Goal: Task Accomplishment & Management: Manage account settings

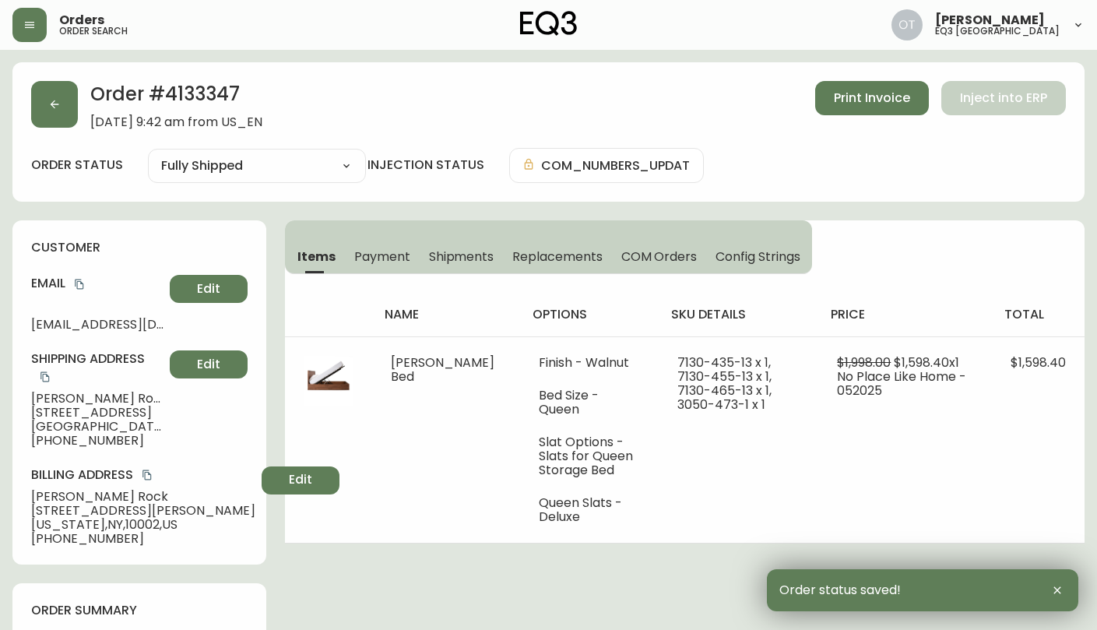
select select "FULLY_SHIPPED"
click at [57, 112] on button "button" at bounding box center [54, 104] width 47 height 47
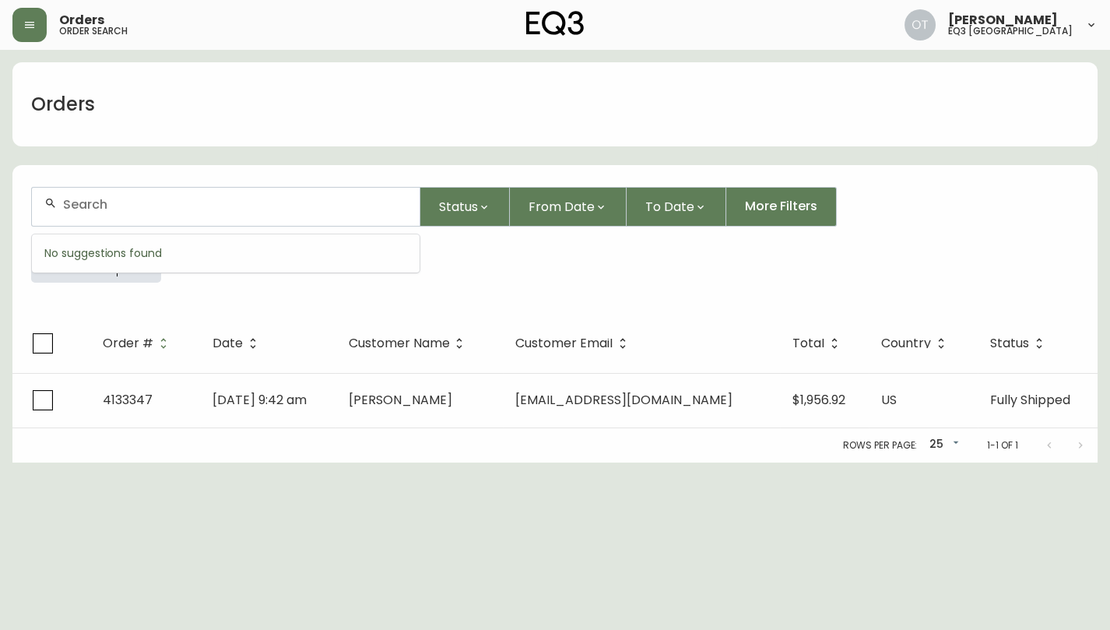
click at [142, 204] on input "text" at bounding box center [235, 204] width 344 height 15
paste input "4134679"
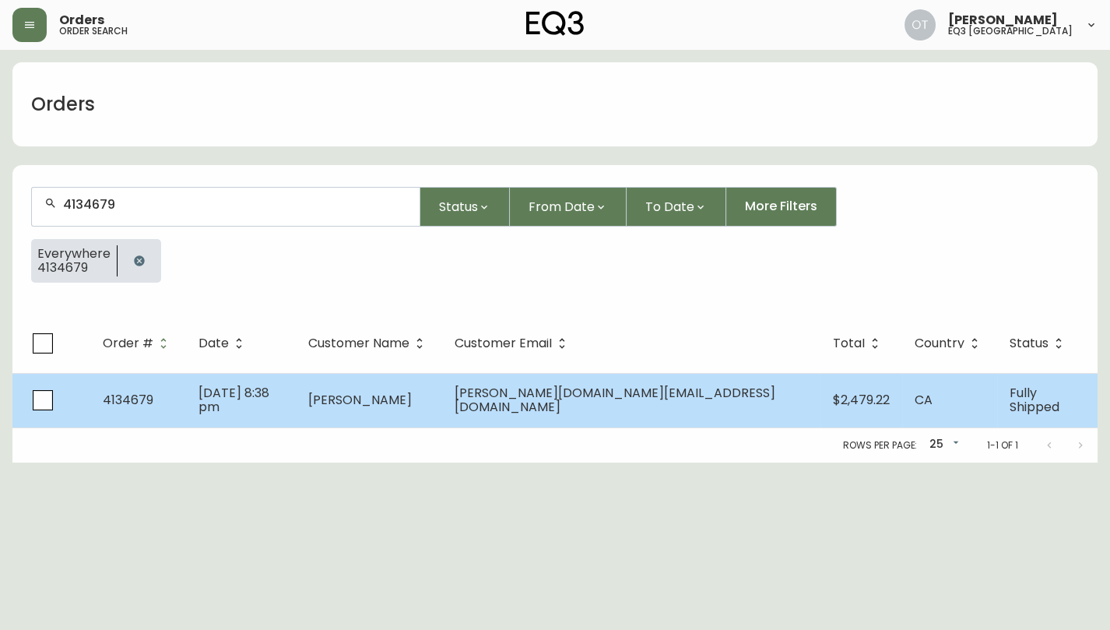
type input "4134679"
click at [171, 417] on td "4134679" at bounding box center [138, 400] width 96 height 54
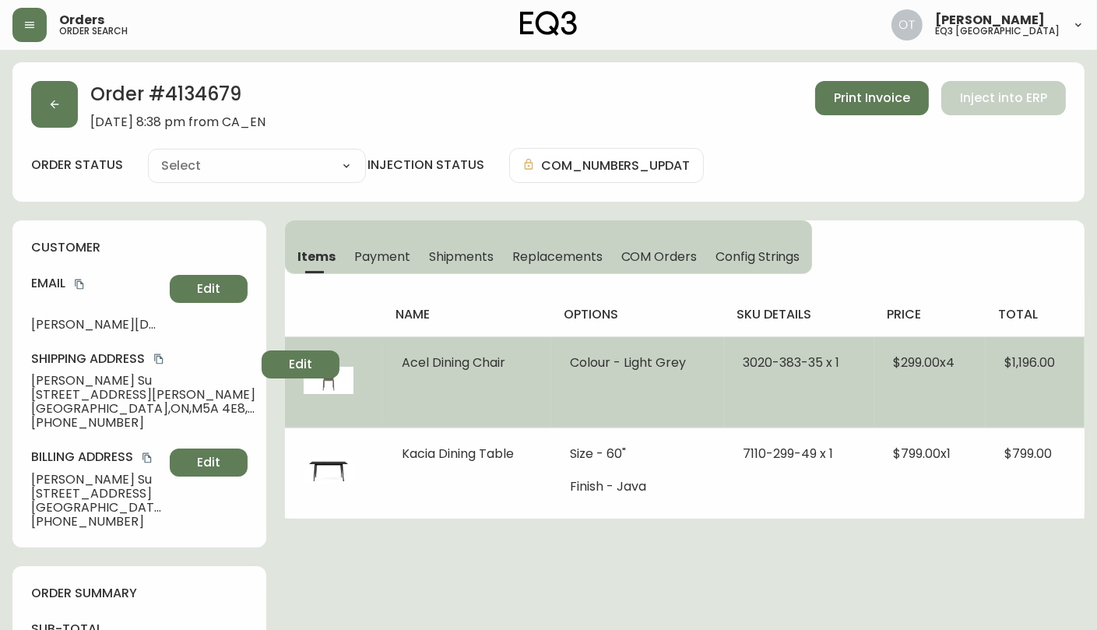
type input "Fully Shipped"
select select "FULLY_SHIPPED"
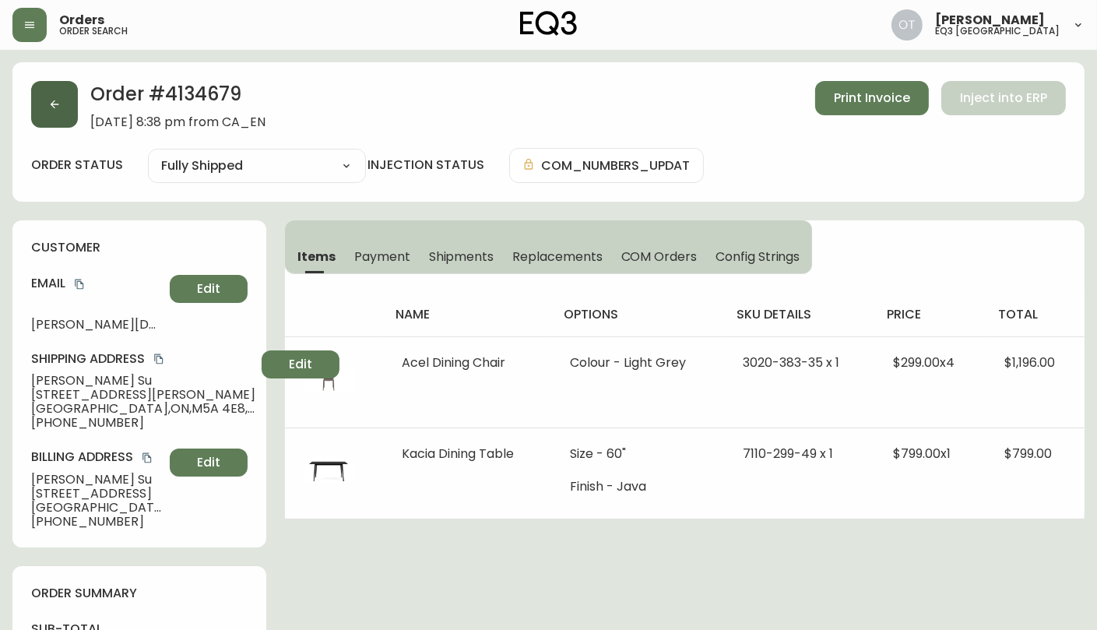
click at [63, 104] on button "button" at bounding box center [54, 104] width 47 height 47
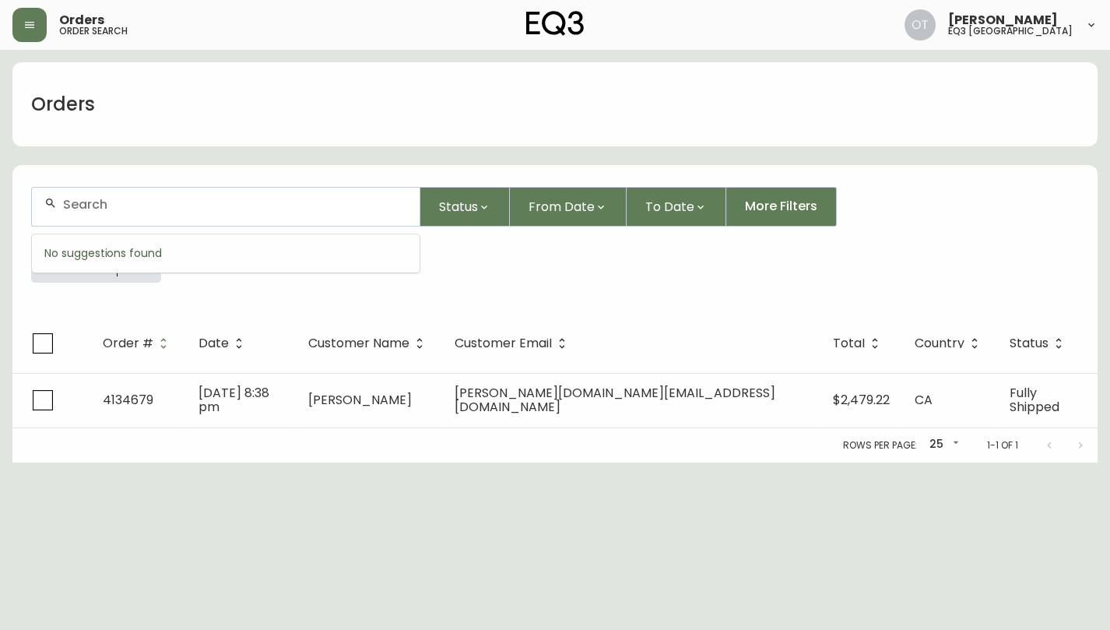
click at [107, 208] on input "text" at bounding box center [235, 204] width 344 height 15
paste input "[PERSON_NAME]"
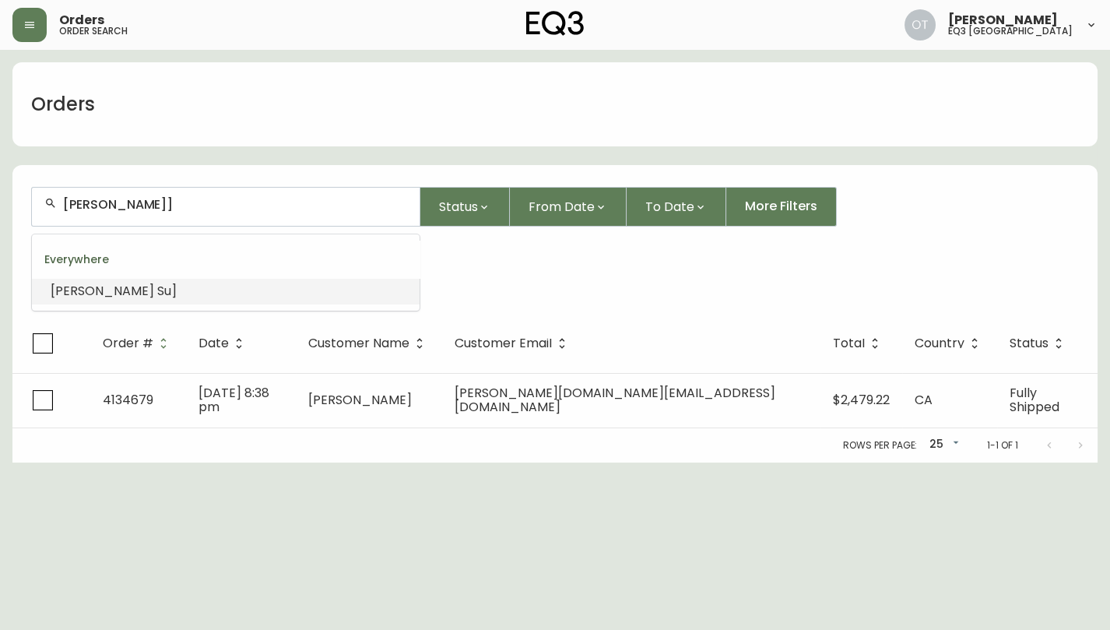
click at [164, 207] on input "[PERSON_NAME]]" at bounding box center [235, 204] width 344 height 15
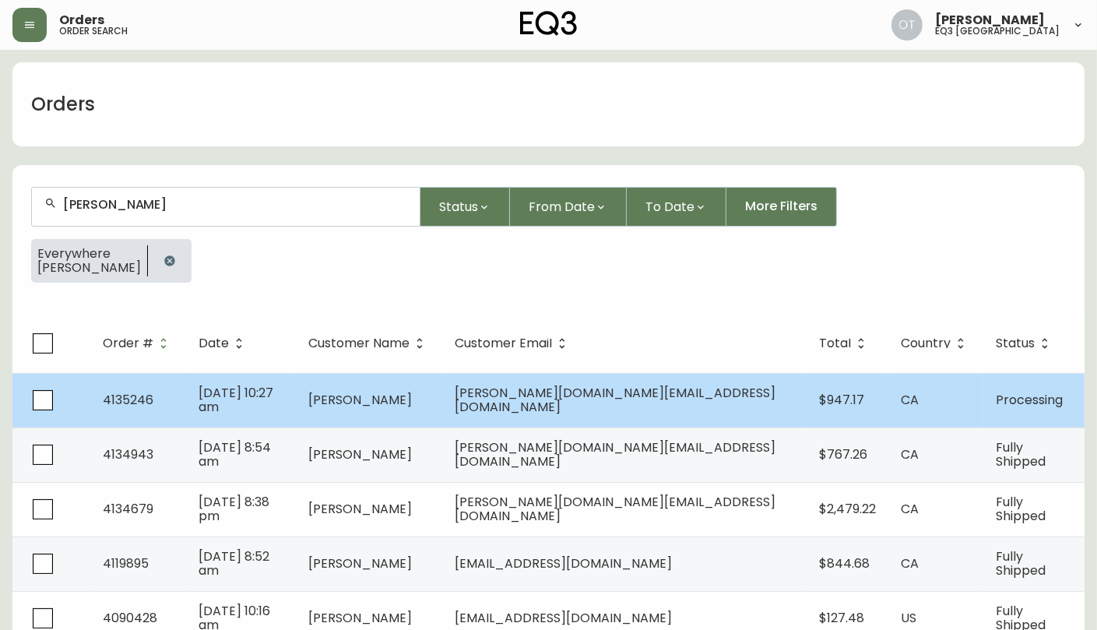
type input "[PERSON_NAME]"
click at [296, 391] on td "[DATE] 10:27 am" at bounding box center [241, 400] width 110 height 54
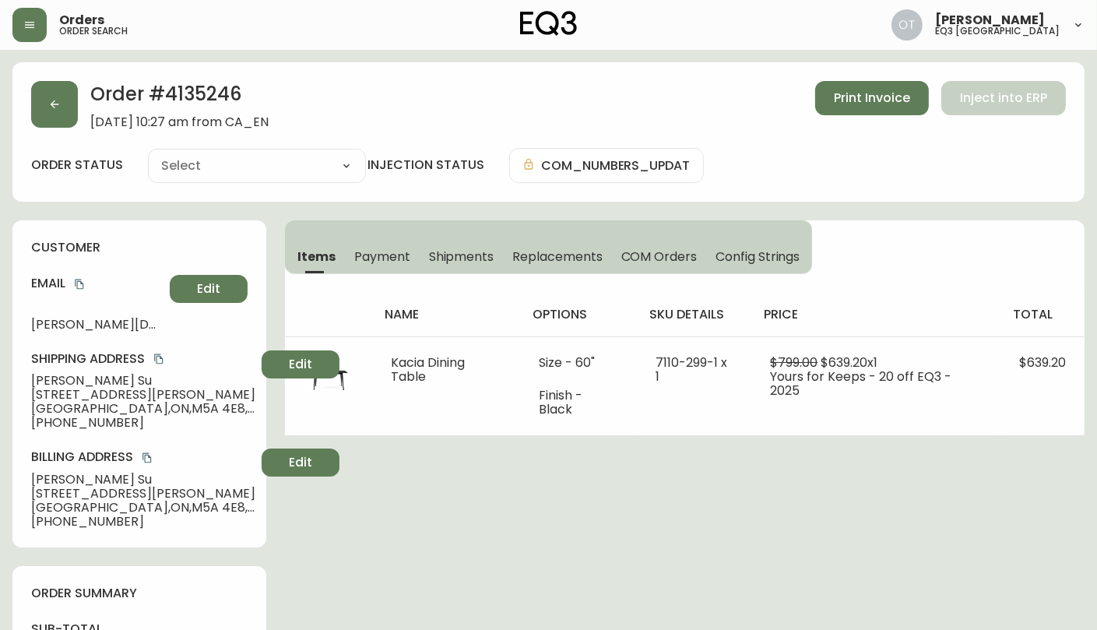
type input "Processing"
select select "PROCESSING"
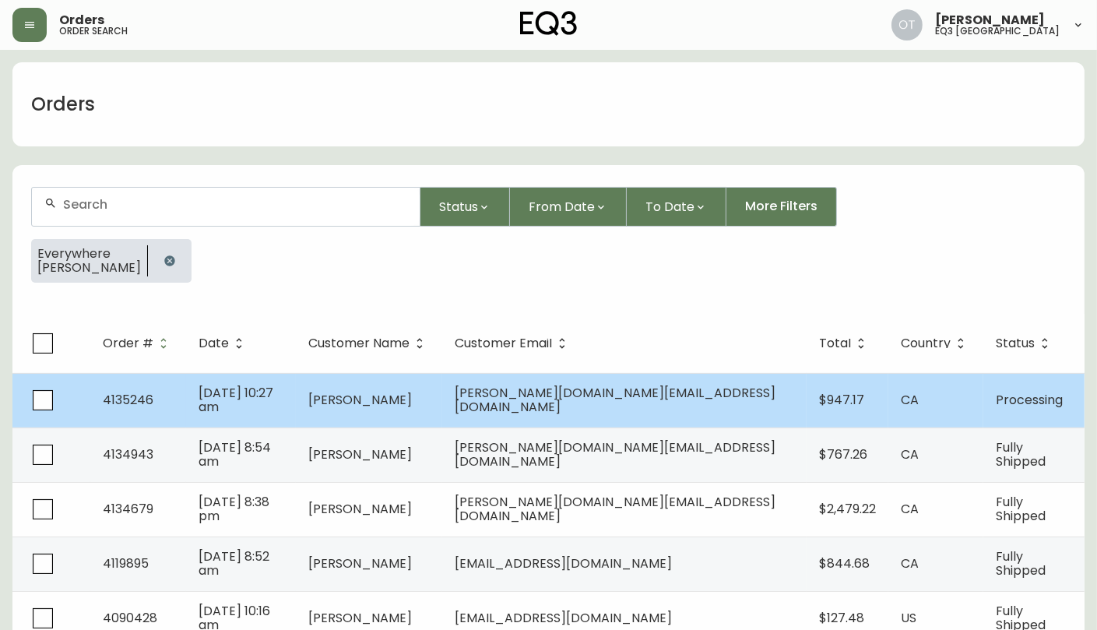
click at [219, 405] on span "[DATE] 10:27 am" at bounding box center [236, 400] width 75 height 32
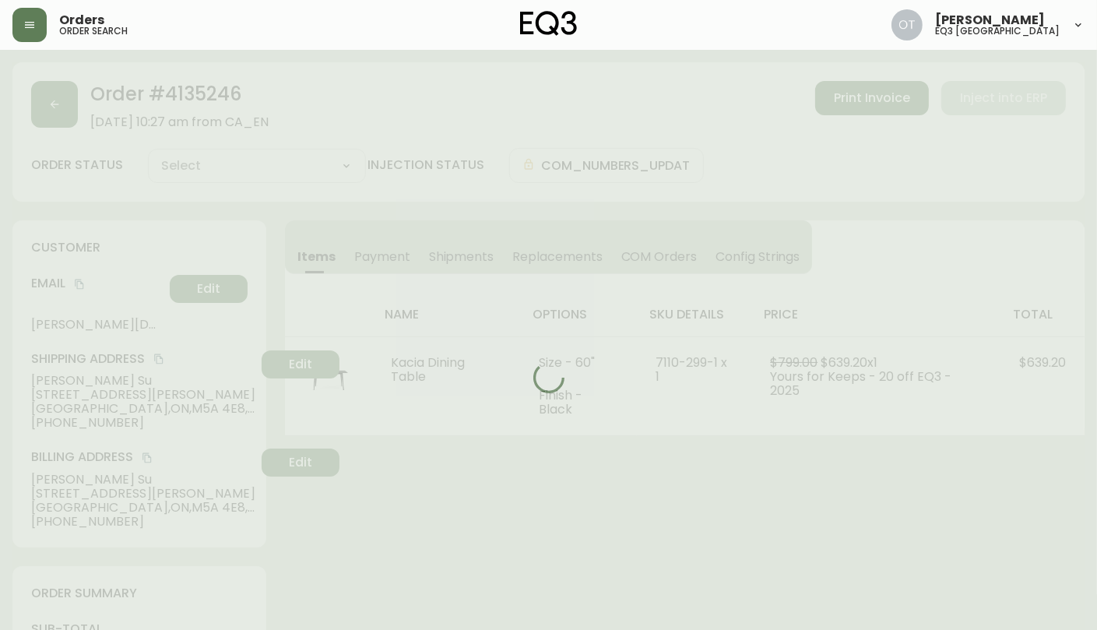
type input "Processing"
select select "PROCESSING"
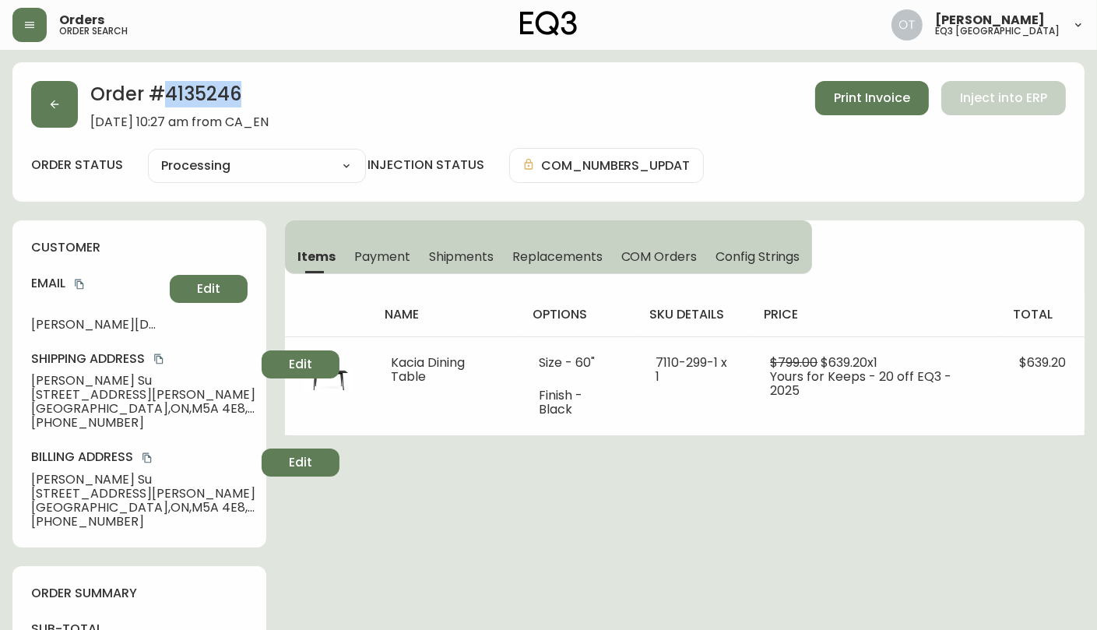
drag, startPoint x: 257, startPoint y: 100, endPoint x: 163, endPoint y: 90, distance: 94.1
click at [163, 90] on h2 "Order # 4135246" at bounding box center [179, 98] width 178 height 34
copy h2 "4135246"
click at [69, 104] on button "button" at bounding box center [54, 104] width 47 height 47
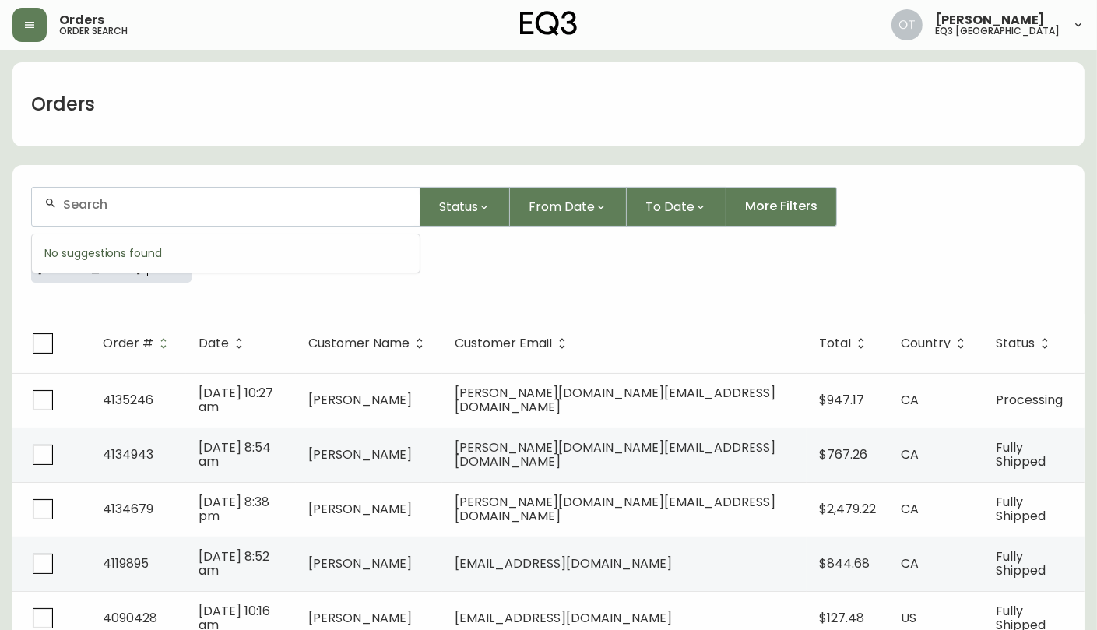
click at [158, 206] on input "text" at bounding box center [235, 204] width 344 height 15
paste input "4134791"
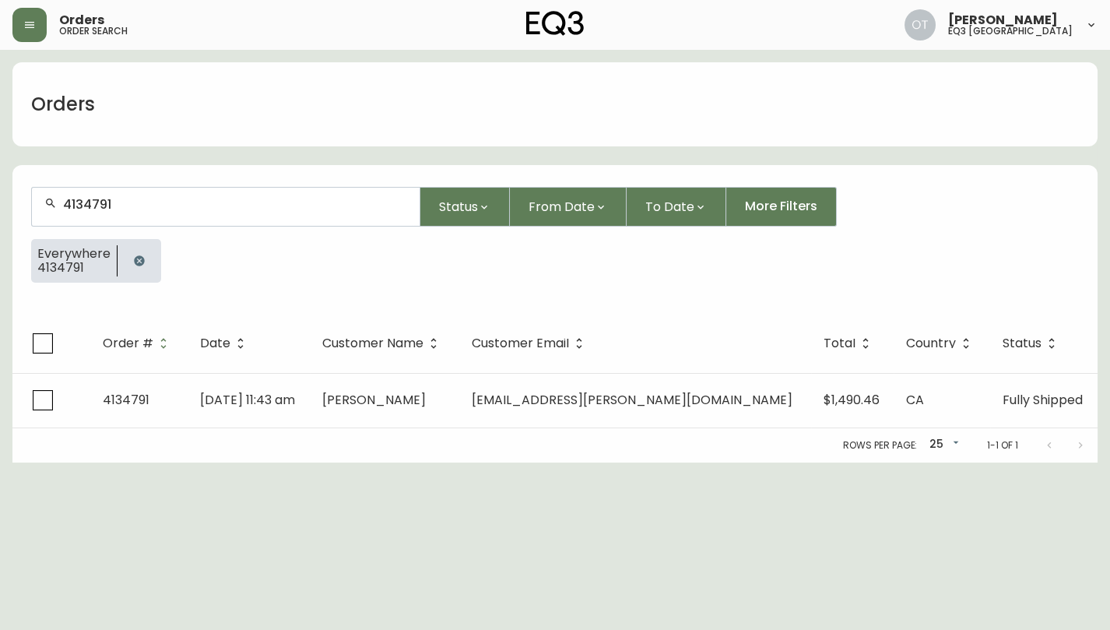
type input "4134791"
click at [206, 444] on div "Rows per page: 25 25 1-1 of 1" at bounding box center [554, 445] width 1085 height 34
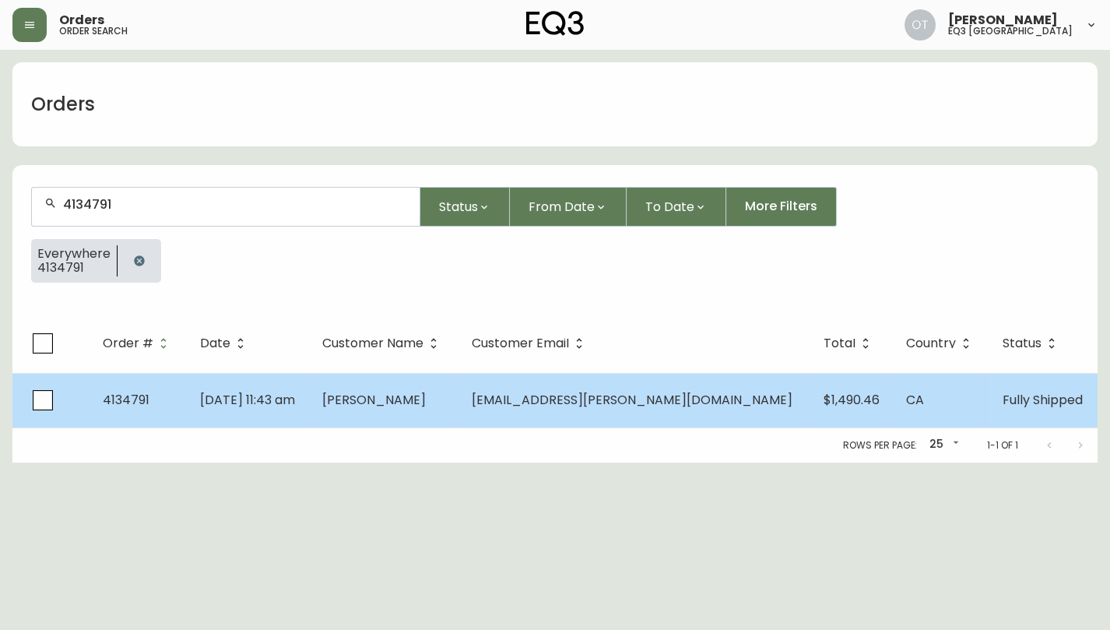
click at [203, 406] on td "[DATE] 11:43 am" at bounding box center [249, 400] width 122 height 54
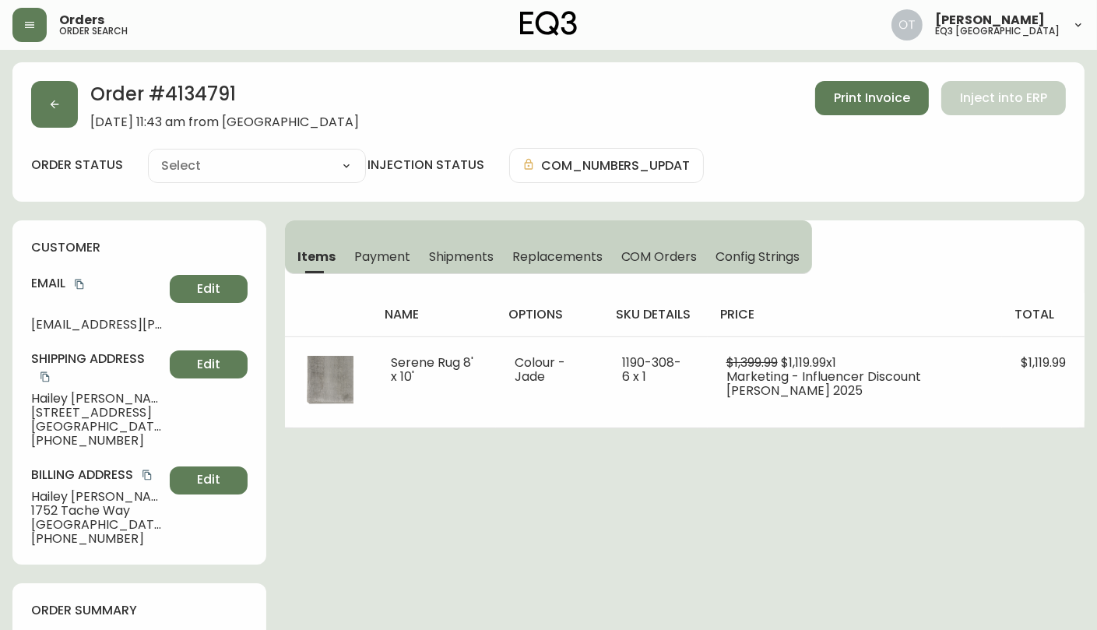
type input "Fully Shipped"
select select "FULLY_SHIPPED"
click at [466, 248] on span "Shipments" at bounding box center [461, 256] width 65 height 16
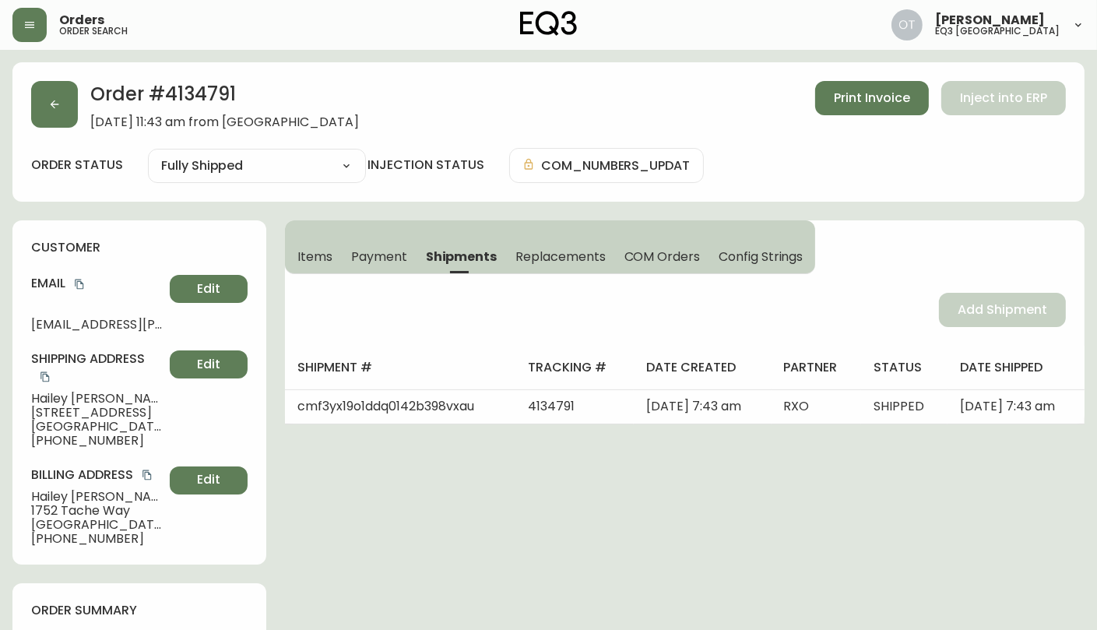
click at [313, 255] on span "Items" at bounding box center [314, 256] width 35 height 16
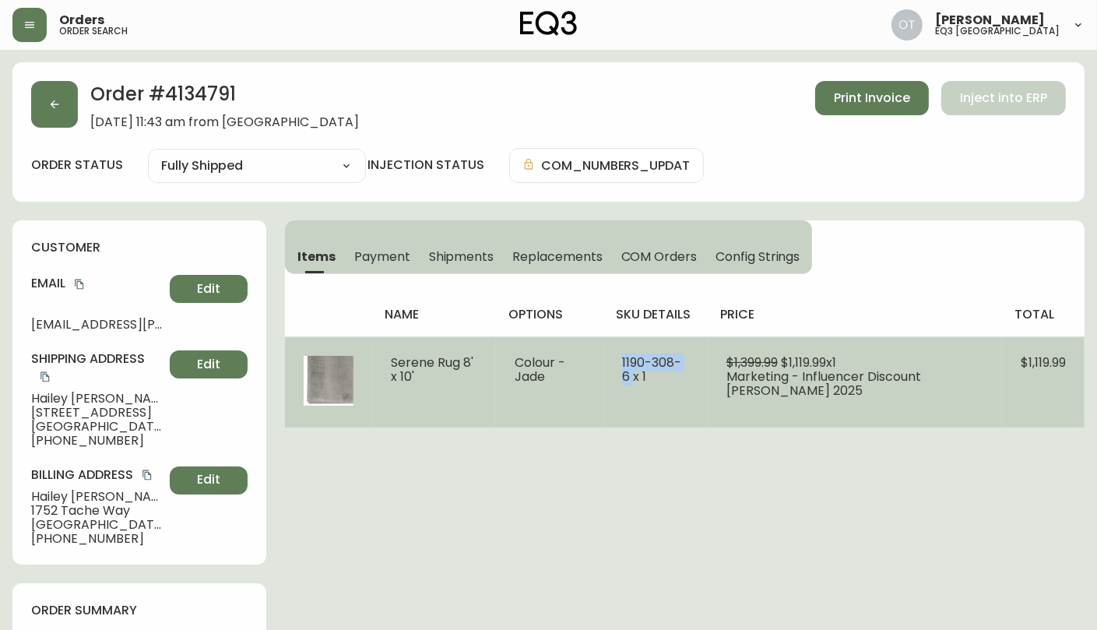
drag, startPoint x: 621, startPoint y: 362, endPoint x: 633, endPoint y: 384, distance: 24.7
click at [633, 384] on td "1190-308-6 x 1" at bounding box center [655, 381] width 104 height 91
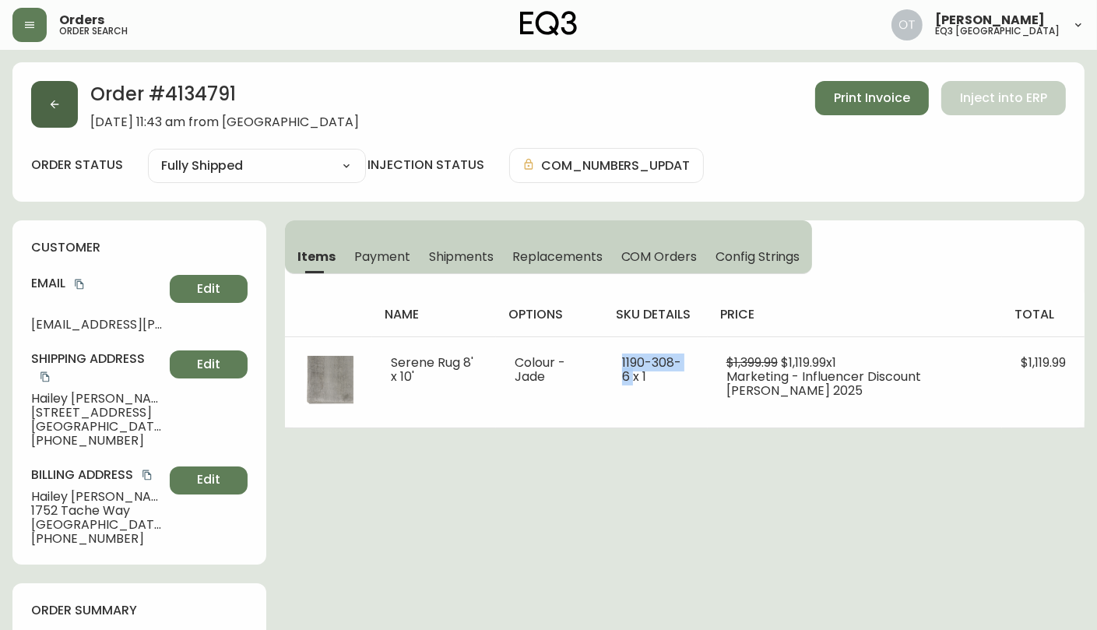
click at [62, 111] on button "button" at bounding box center [54, 104] width 47 height 47
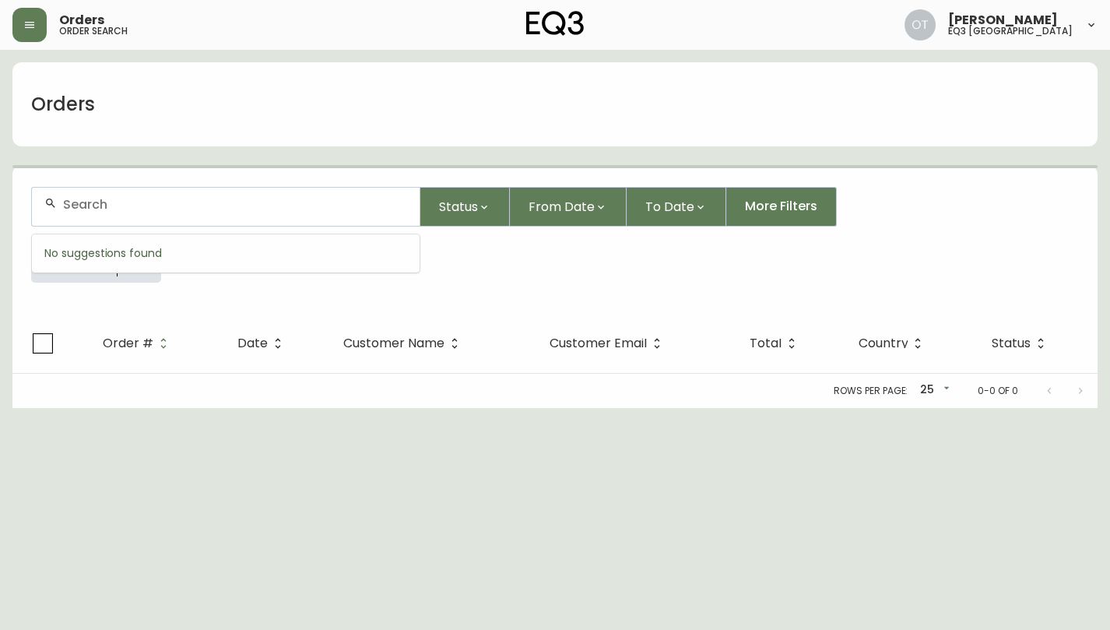
click at [188, 202] on input "text" at bounding box center [235, 204] width 344 height 15
paste input "4134679"
type input "4134679"
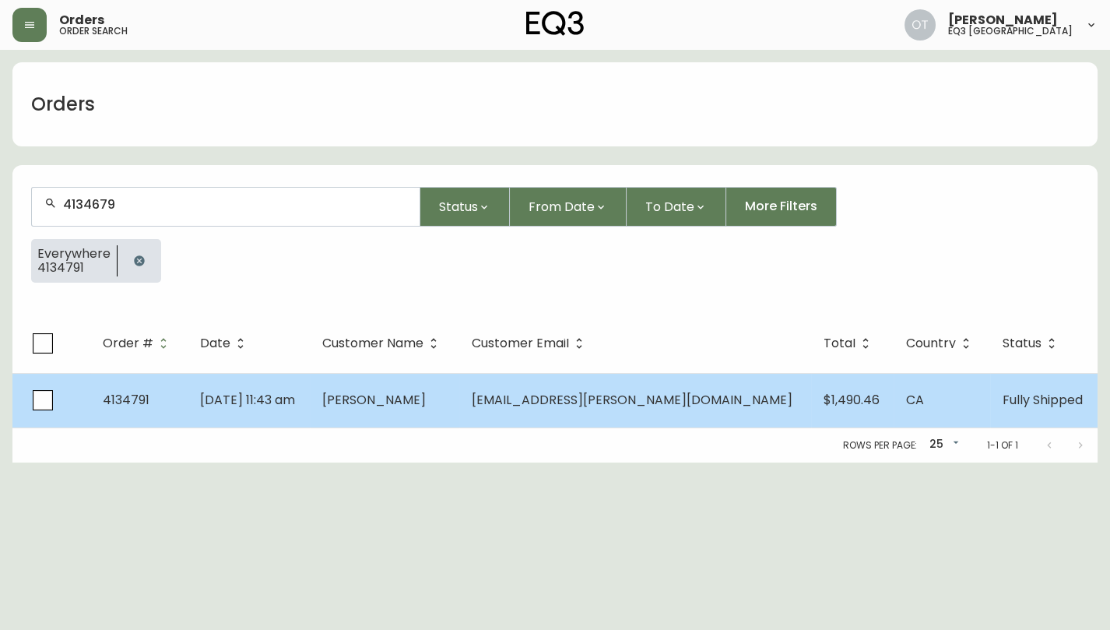
click at [207, 405] on td "[DATE] 11:43 am" at bounding box center [249, 400] width 122 height 54
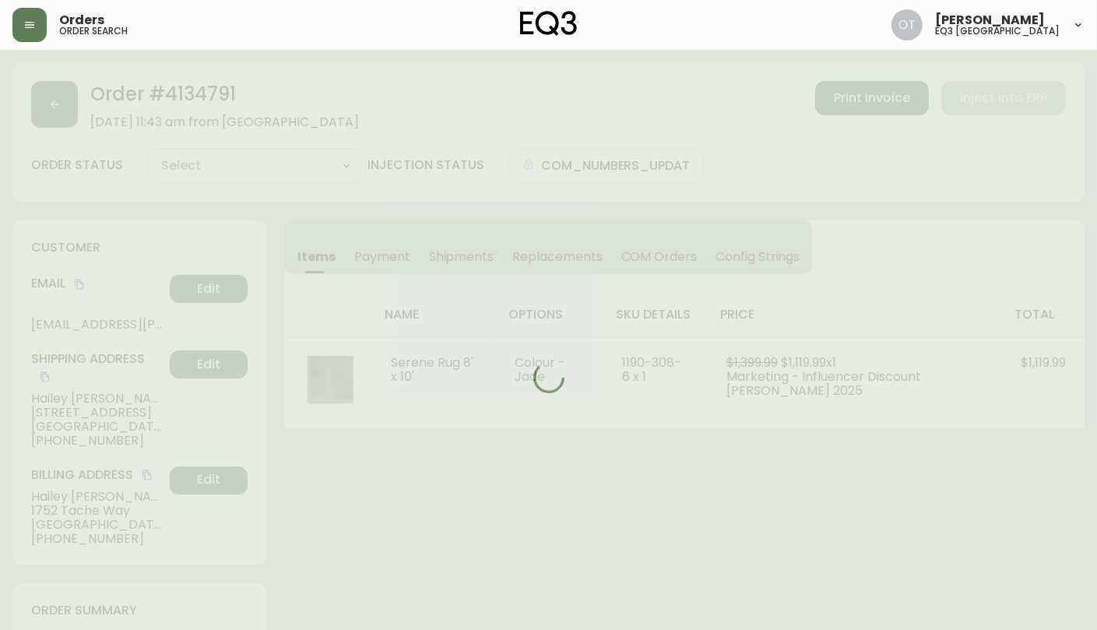
type input "Fully Shipped"
select select "FULLY_SHIPPED"
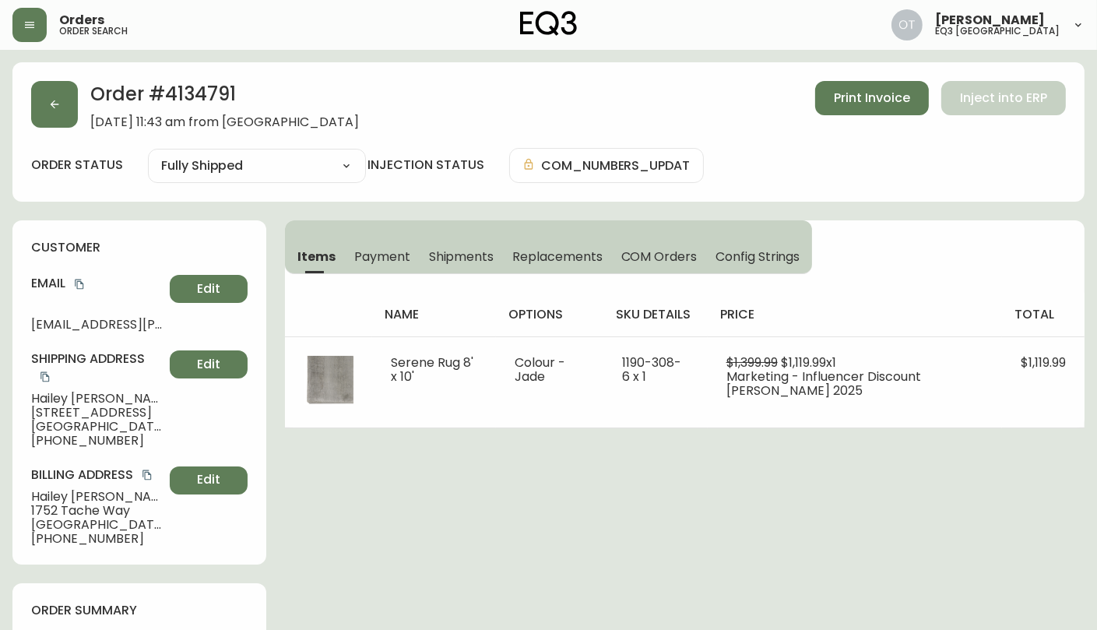
click at [216, 93] on h2 "Order # 4134791" at bounding box center [224, 98] width 269 height 34
copy h2 "4134791"
click at [59, 108] on icon "button" at bounding box center [54, 104] width 12 height 12
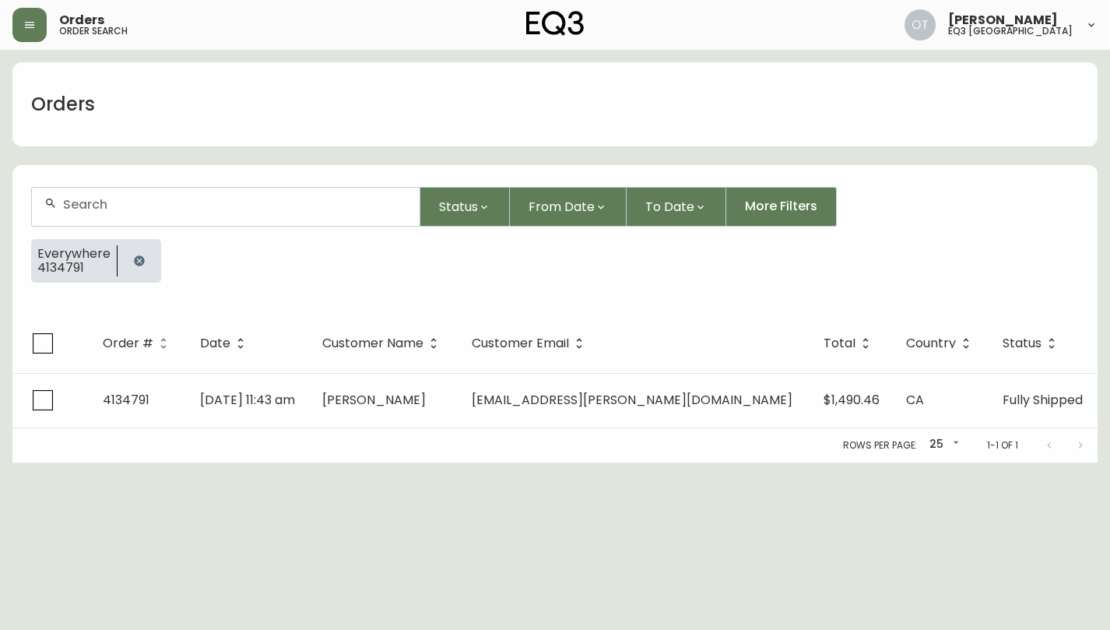
click at [107, 211] on input "text" at bounding box center [235, 204] width 344 height 15
paste input "4134679"
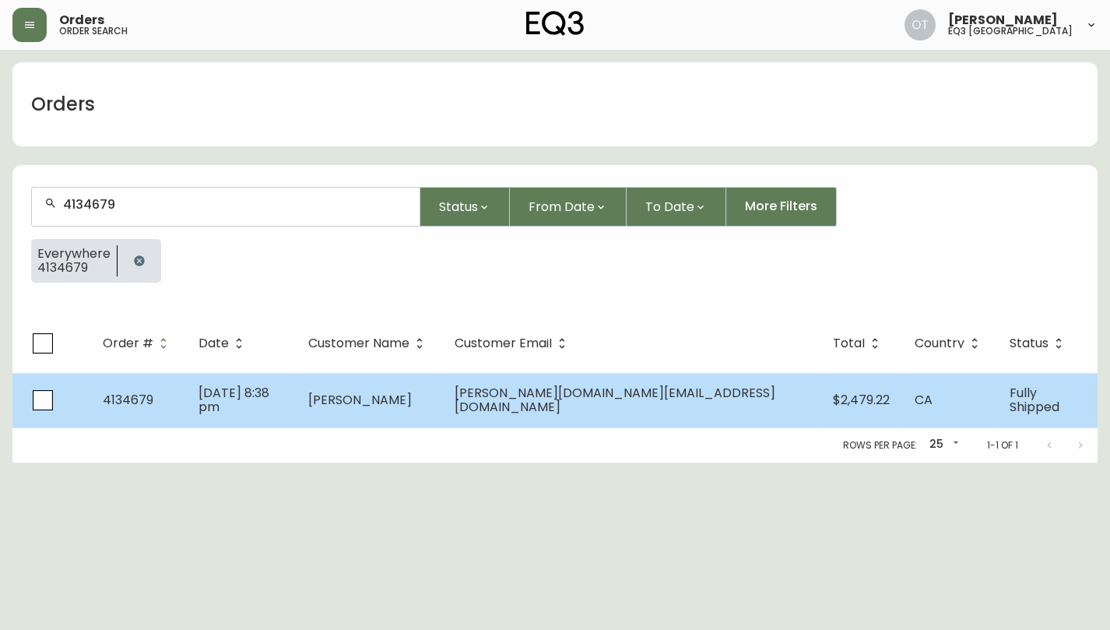
type input "4134679"
click at [178, 406] on td "4134679" at bounding box center [138, 400] width 96 height 54
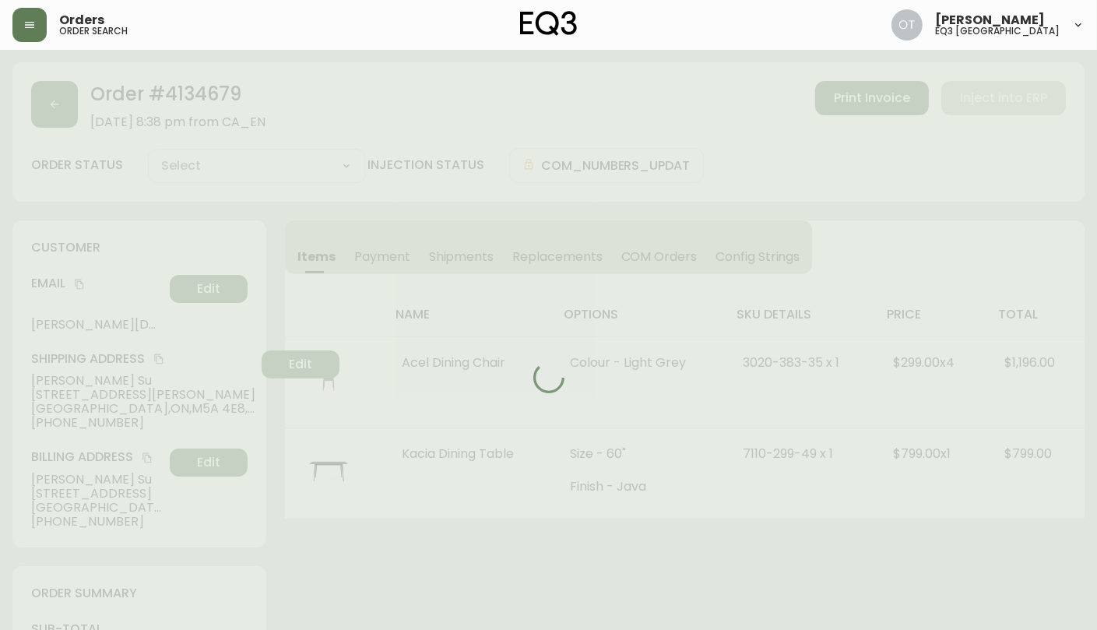
type input "Fully Shipped"
select select "FULLY_SHIPPED"
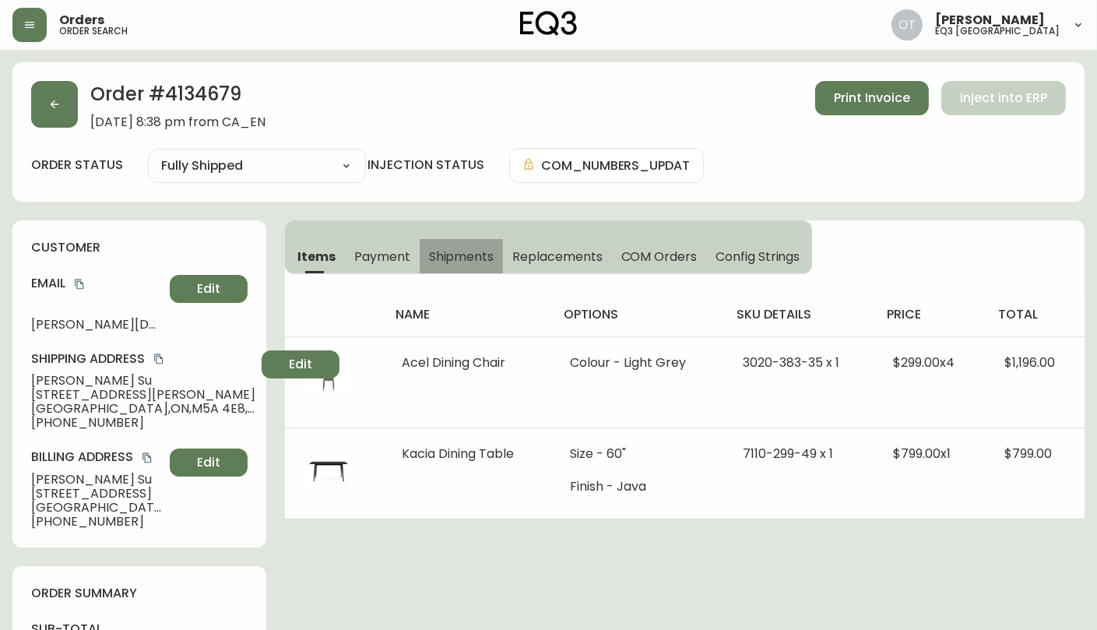
click at [487, 251] on span "Shipments" at bounding box center [461, 256] width 65 height 16
